Goal: Entertainment & Leisure: Consume media (video, audio)

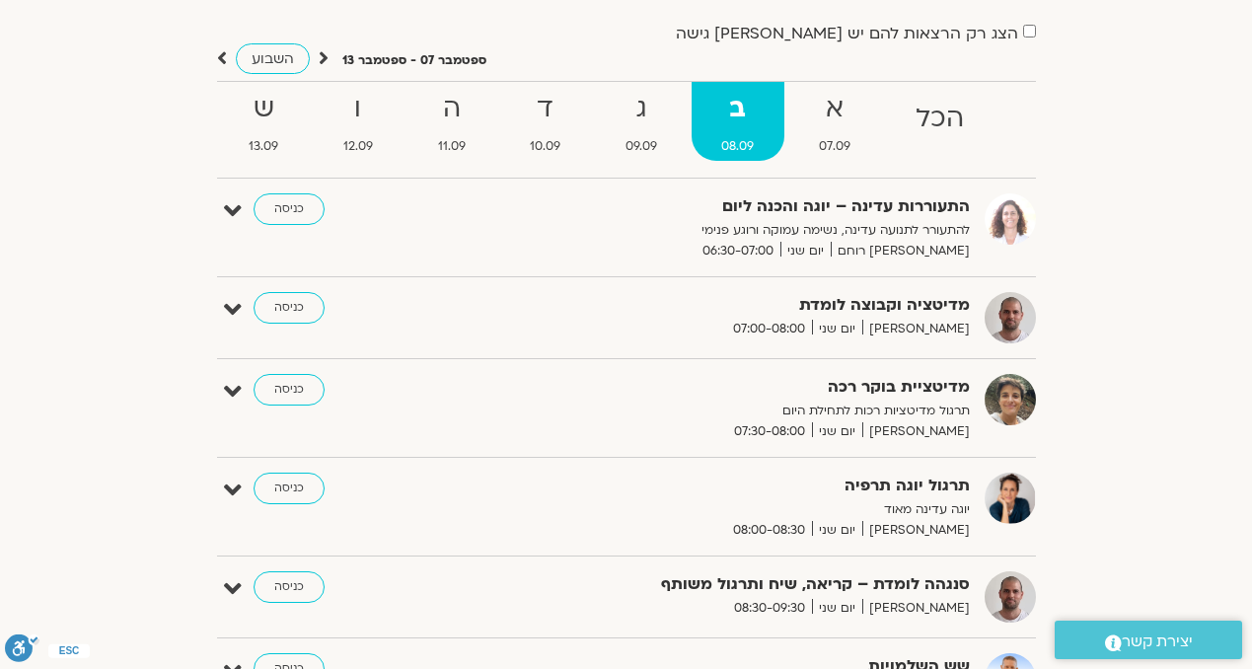
scroll to position [137, 0]
click at [275, 393] on link "כניסה" at bounding box center [289, 391] width 71 height 32
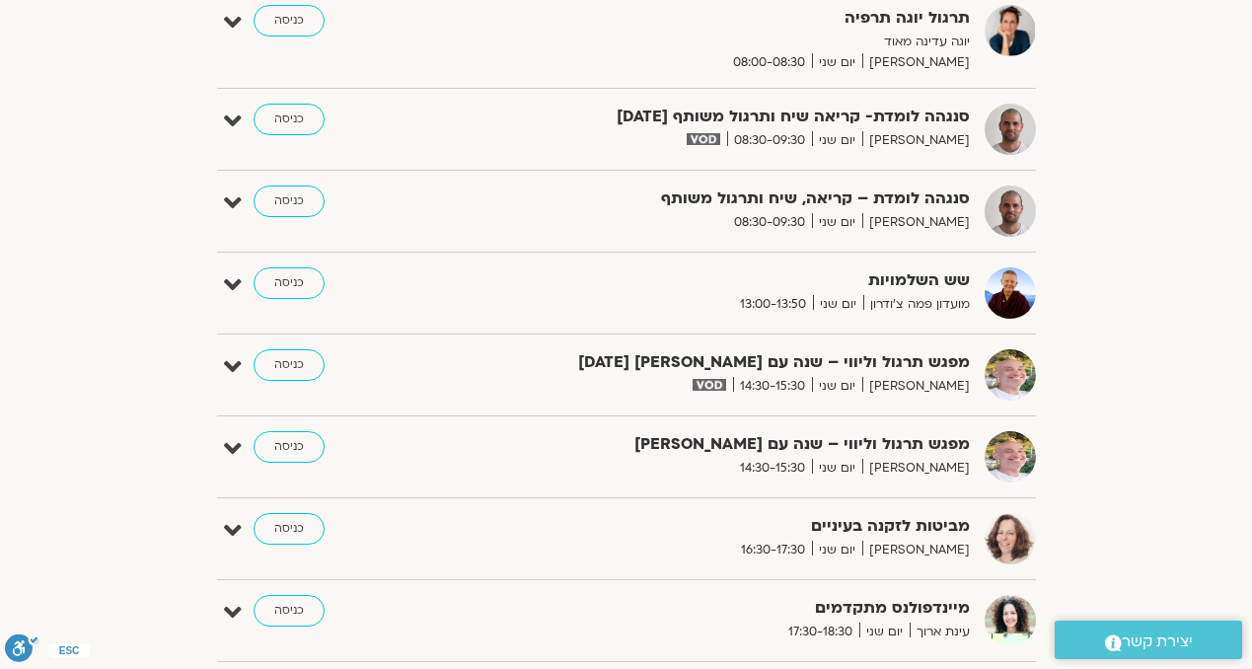
scroll to position [1856, 0]
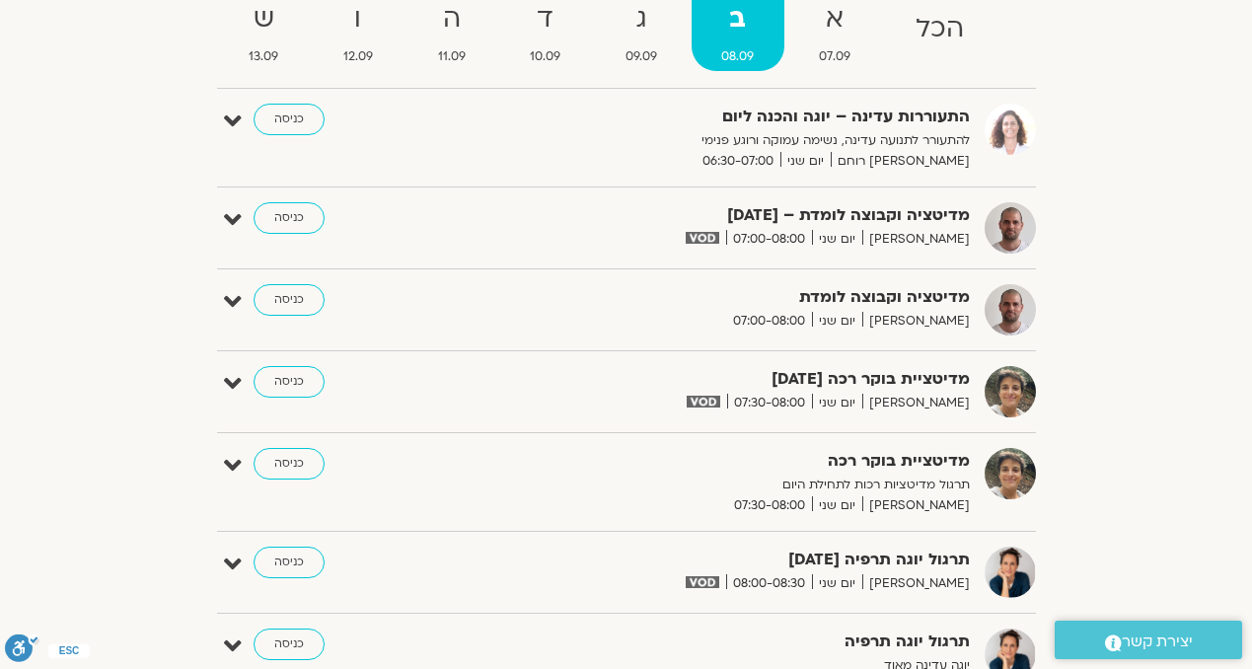
scroll to position [0, 0]
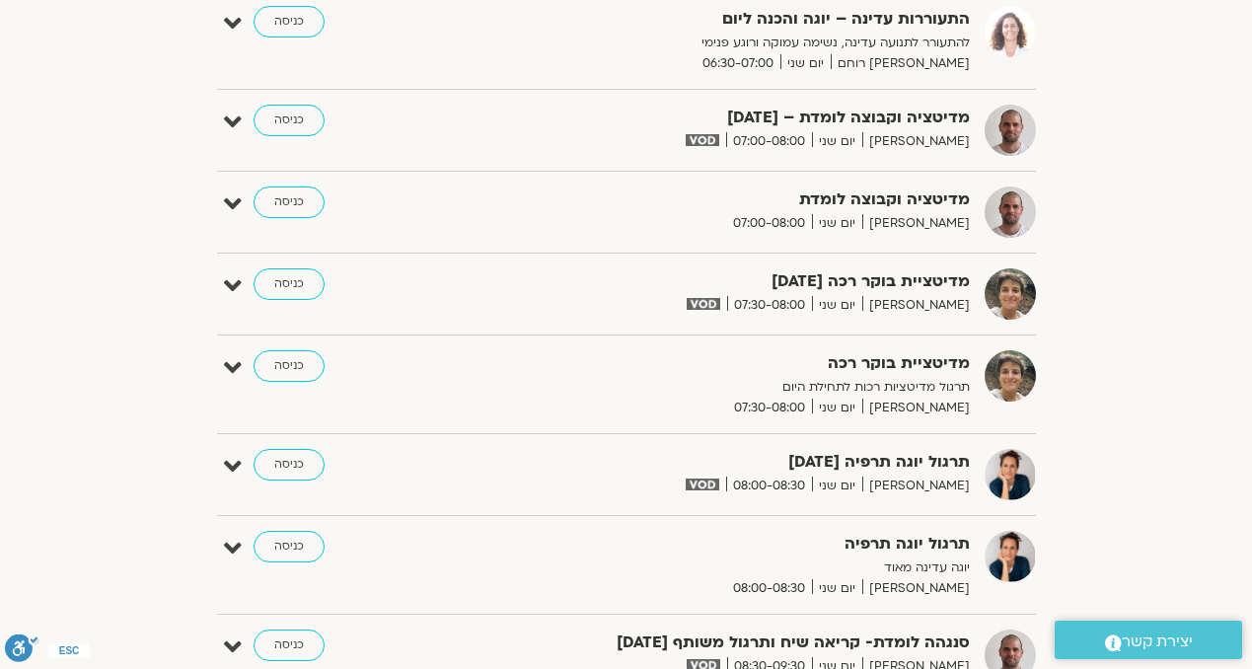
scroll to position [355, 0]
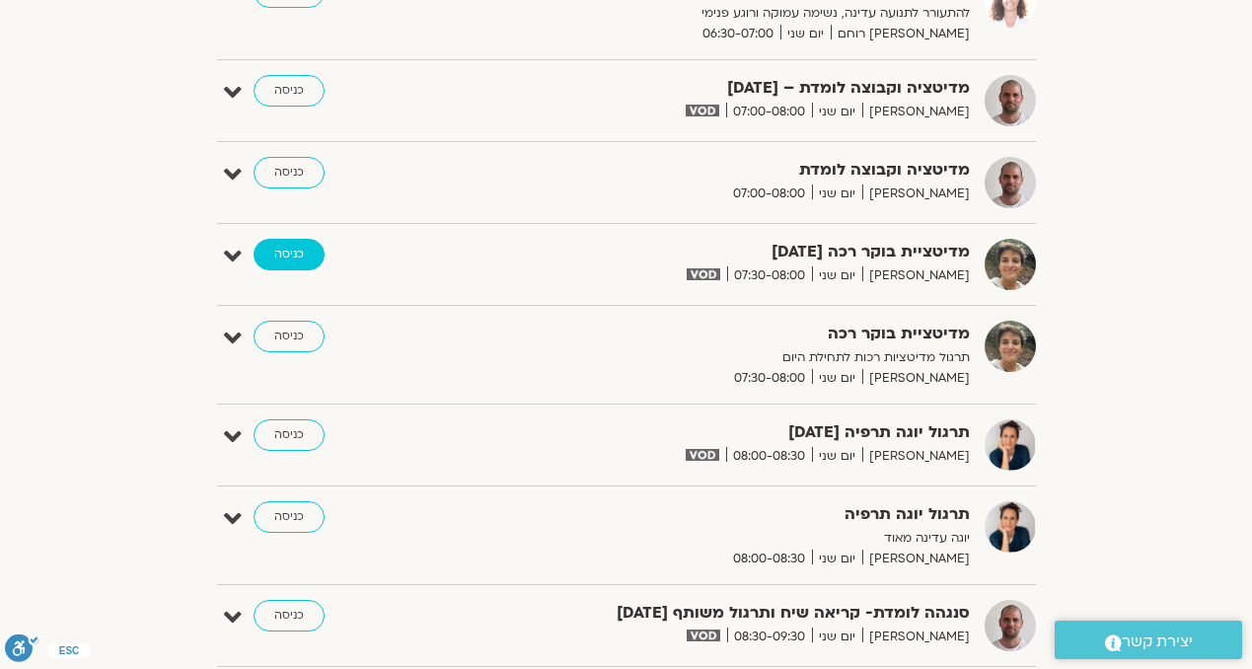
click at [307, 259] on link "כניסה" at bounding box center [289, 255] width 71 height 32
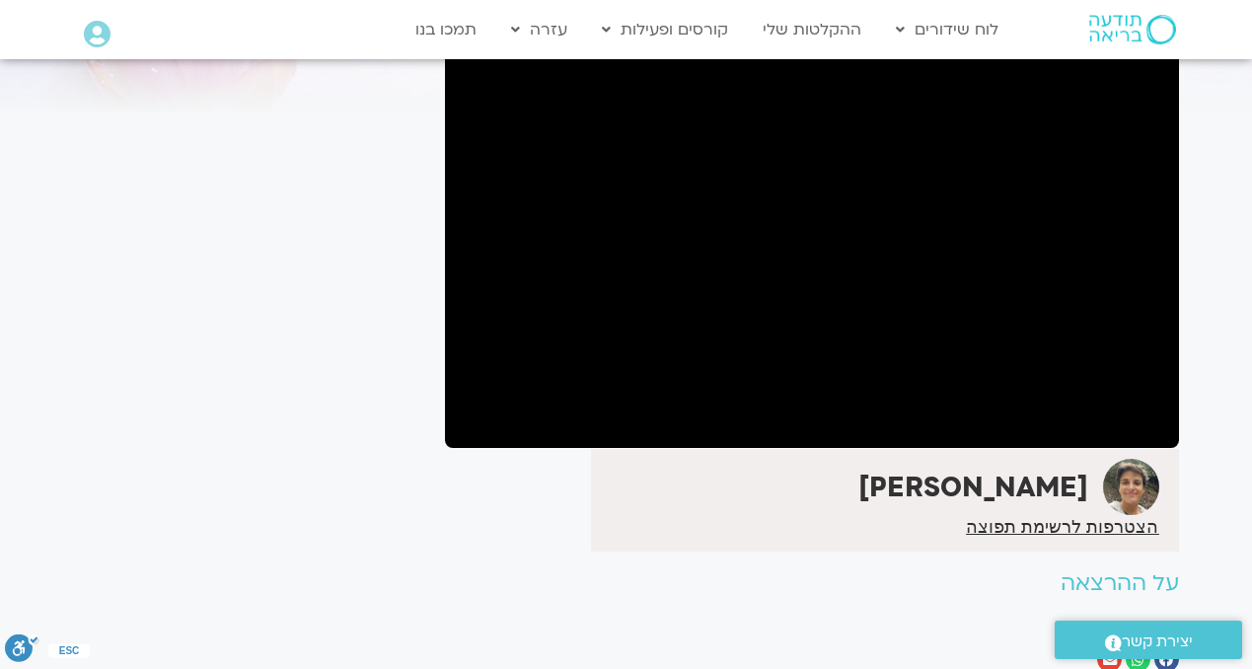
scroll to position [158, 0]
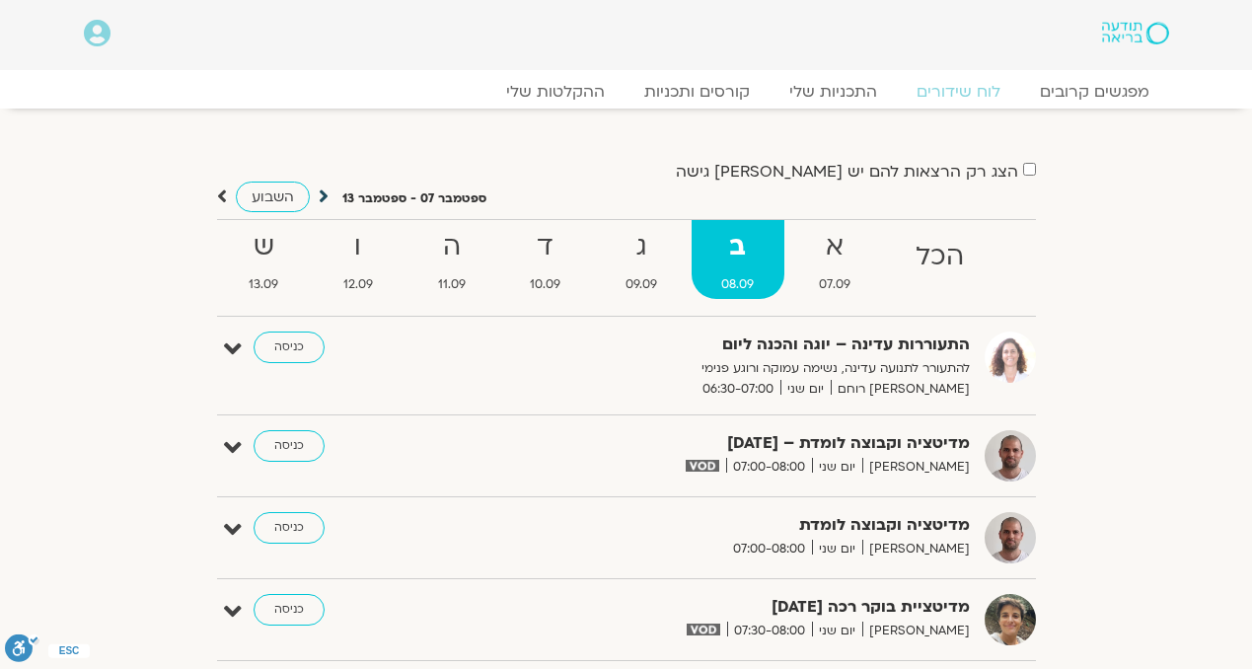
click at [324, 200] on icon at bounding box center [324, 196] width 10 height 20
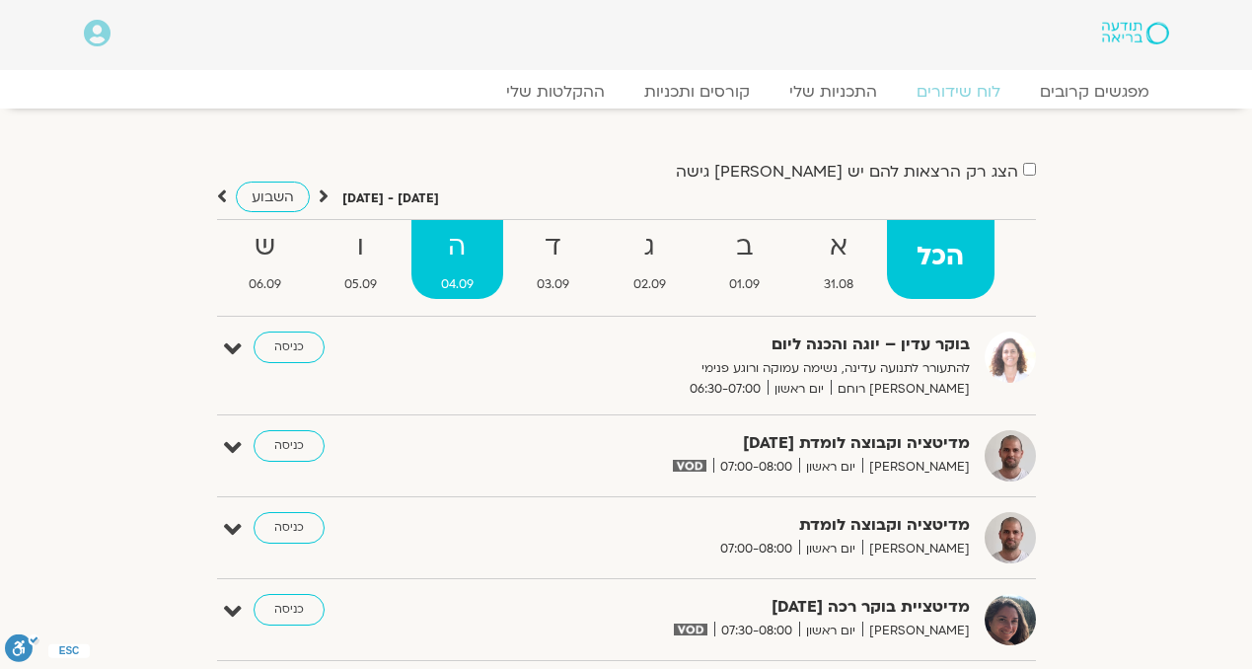
click at [447, 260] on strong "ה" at bounding box center [457, 247] width 93 height 44
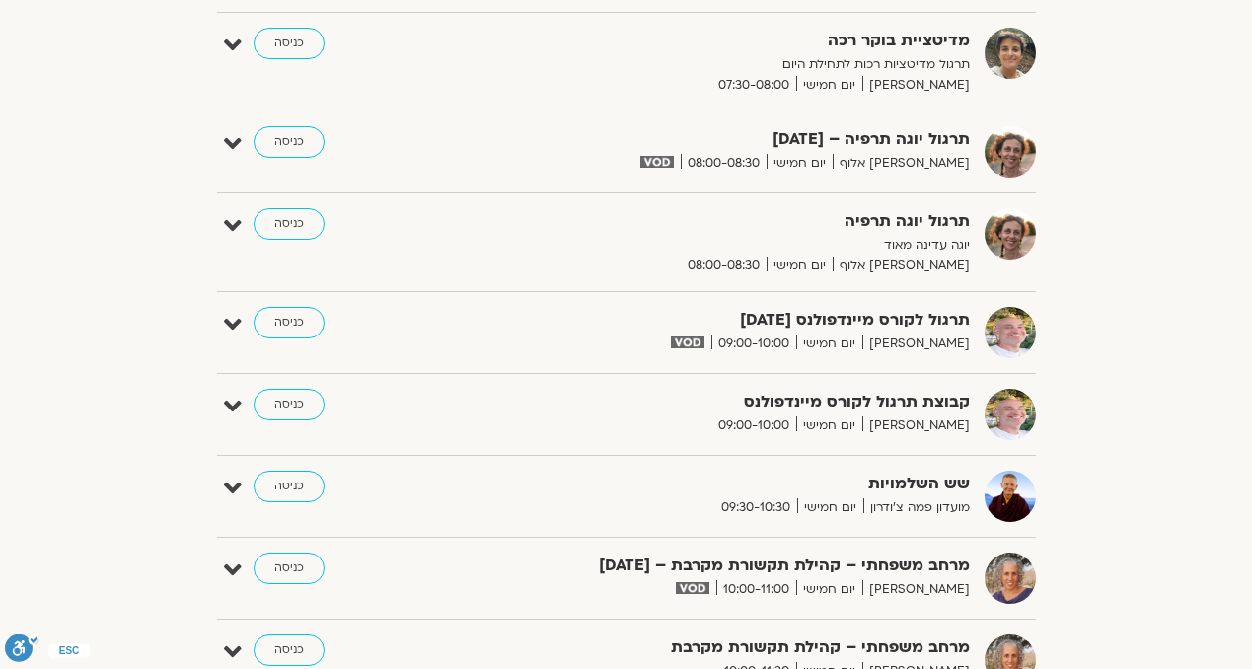
scroll to position [355, 0]
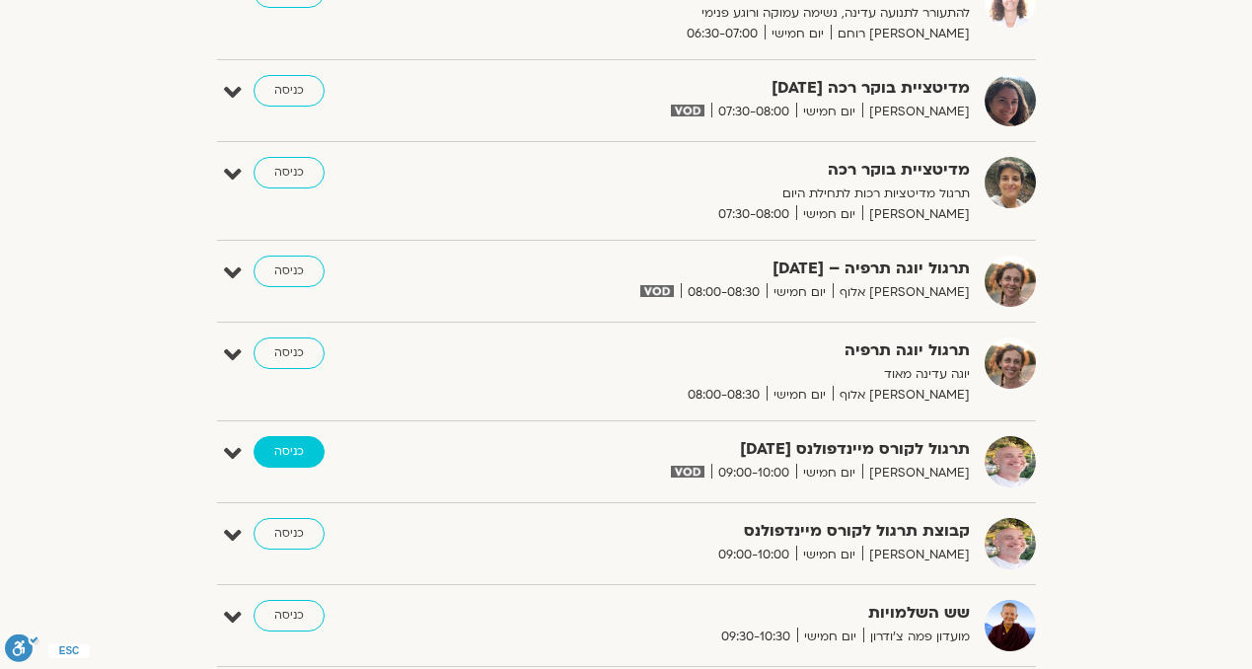
click at [295, 443] on link "כניסה" at bounding box center [289, 452] width 71 height 32
